Goal: Check status: Check status

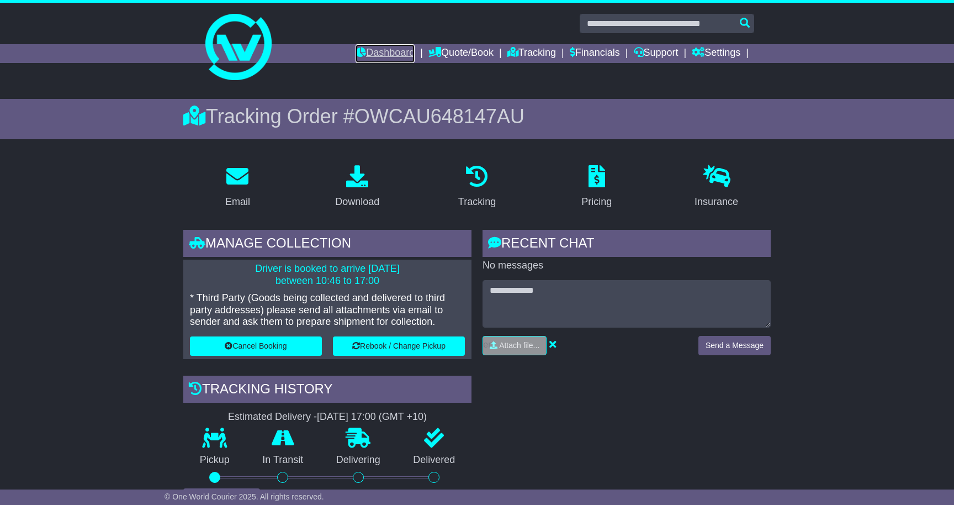
click at [385, 52] on link "Dashboard" at bounding box center [385, 53] width 59 height 19
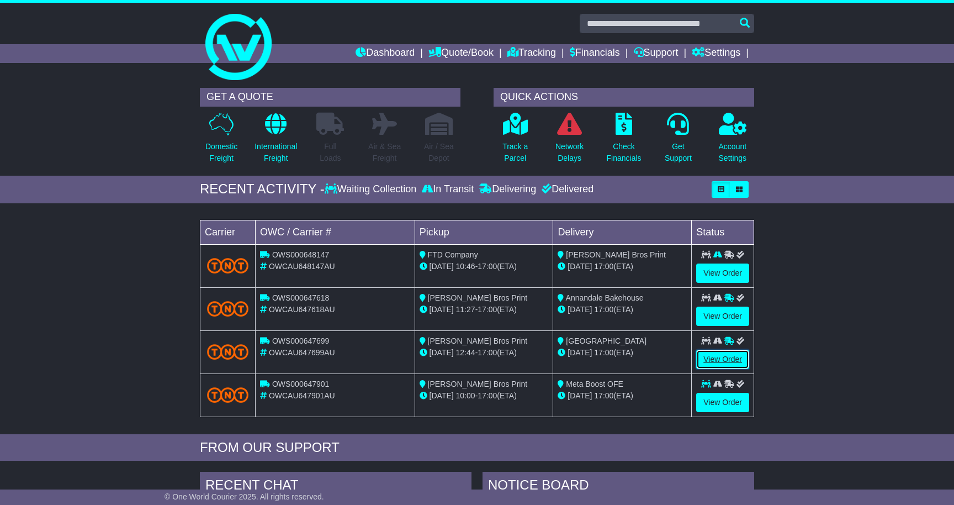
click at [729, 358] on link "View Order" at bounding box center [723, 359] width 53 height 19
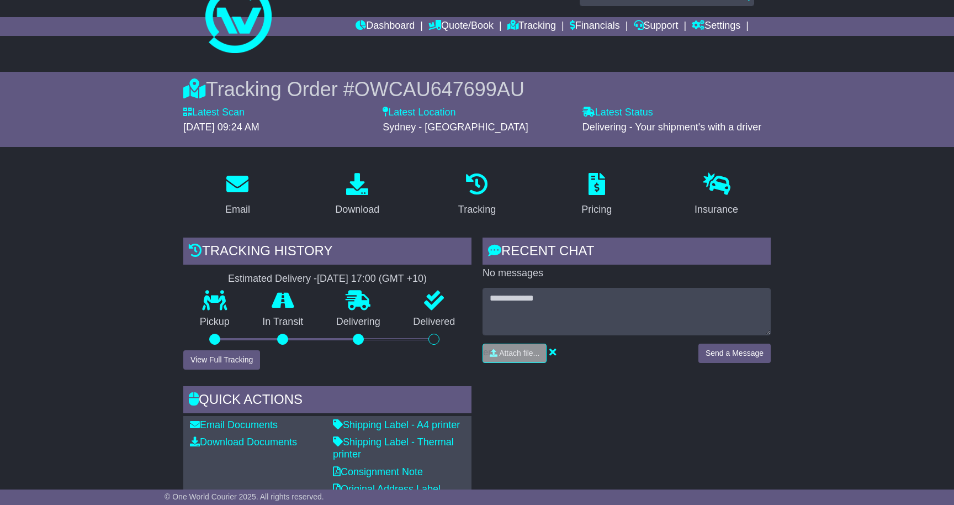
scroll to position [30, 0]
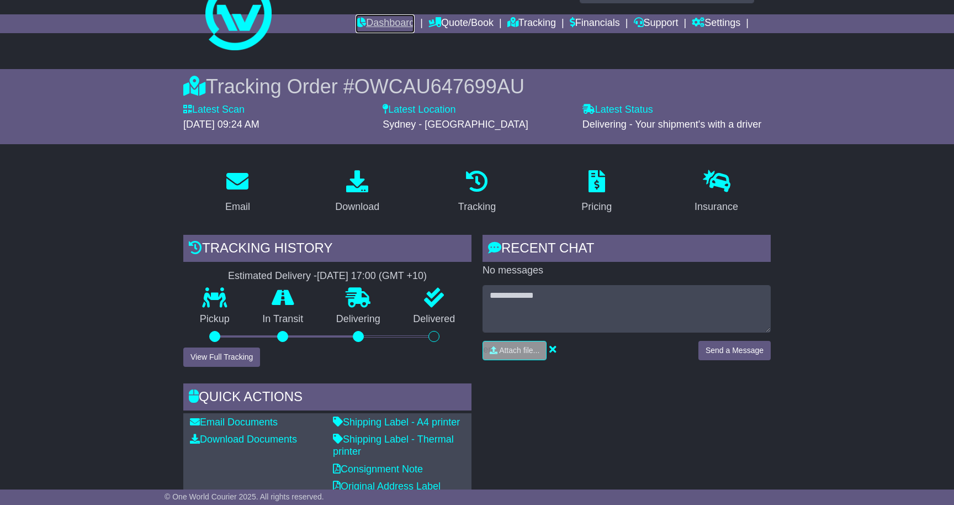
click at [382, 19] on link "Dashboard" at bounding box center [385, 23] width 59 height 19
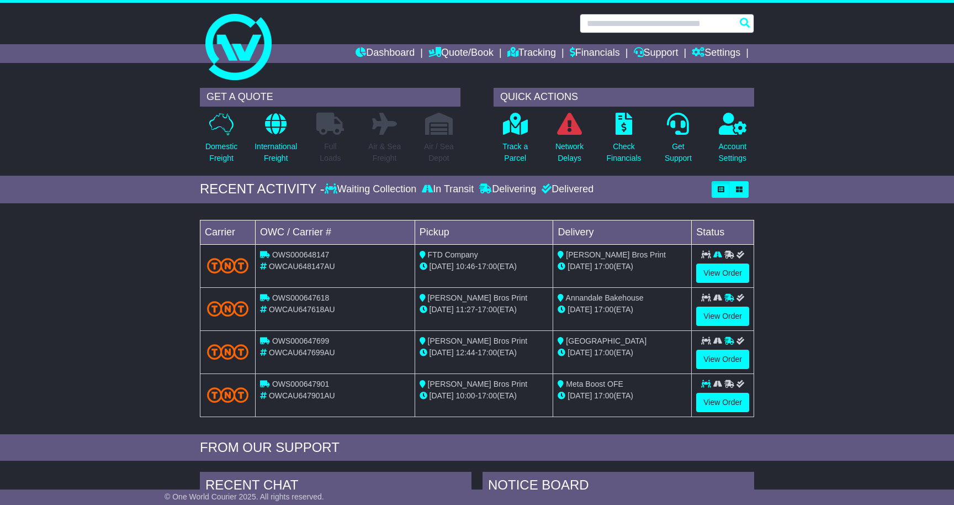
click at [610, 24] on input "text" at bounding box center [667, 23] width 175 height 19
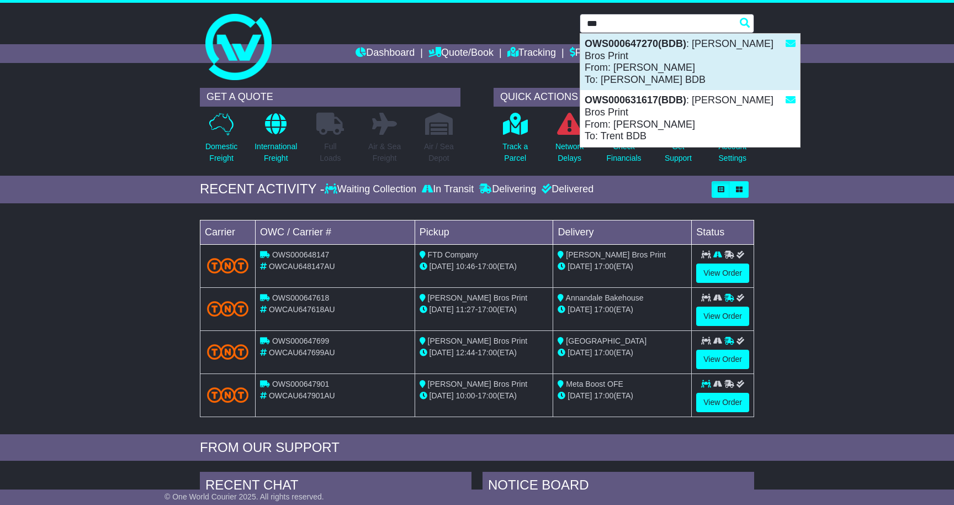
click at [664, 52] on div "OWS000647270(BDB) : Sweeney Bros Print From: James Sweeney To: Britt BDB" at bounding box center [691, 62] width 220 height 56
type input "**********"
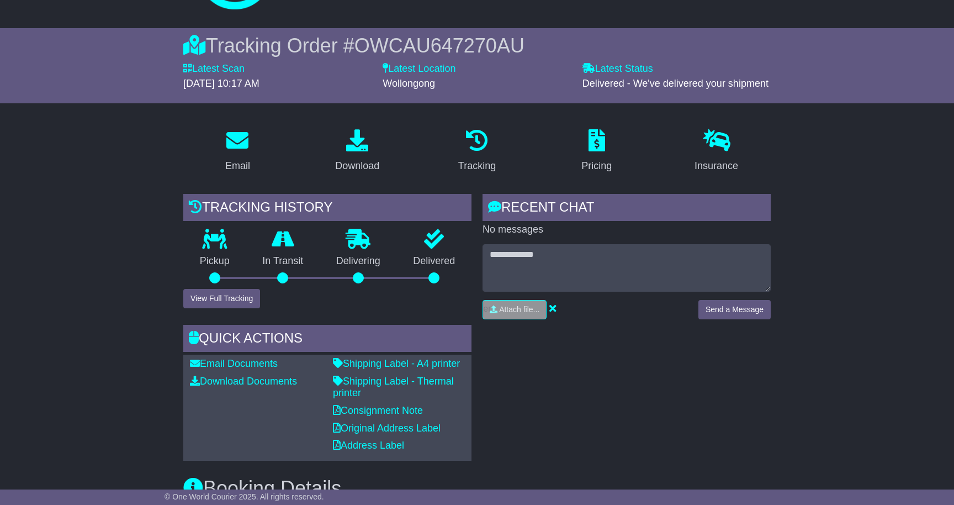
scroll to position [77, 0]
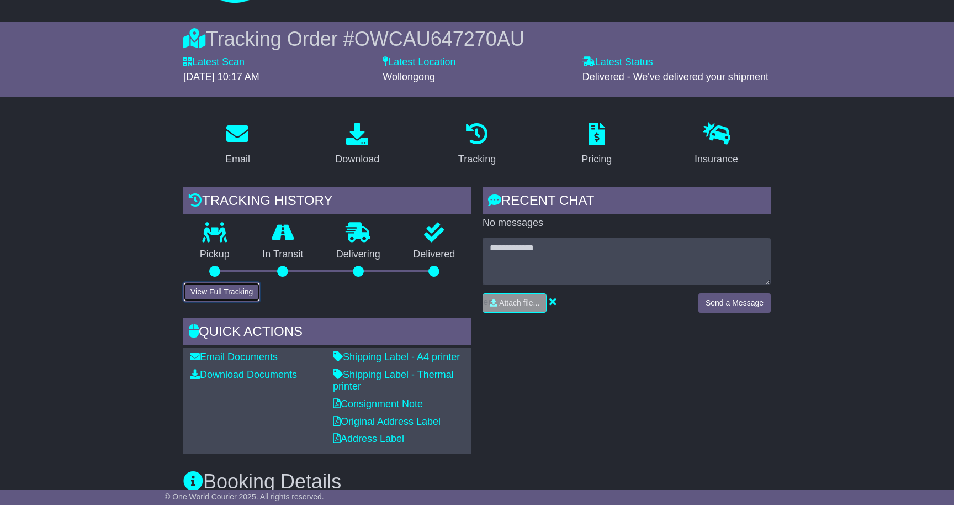
click at [218, 290] on button "View Full Tracking" at bounding box center [221, 291] width 77 height 19
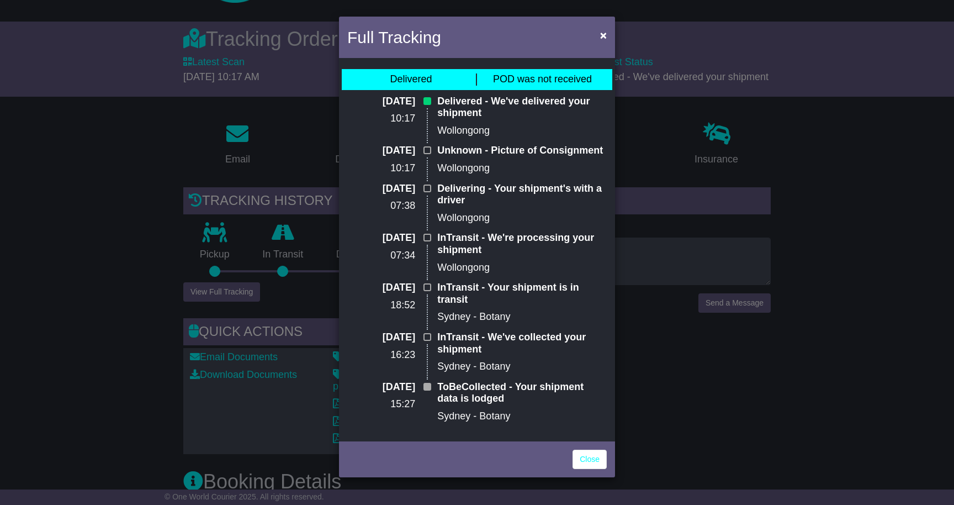
click at [899, 385] on div "Full Tracking × Delivered POD was not received [DATE] 10:17 Delivered - We've d…" at bounding box center [477, 252] width 954 height 505
